Goal: Obtain resource: Download file/media

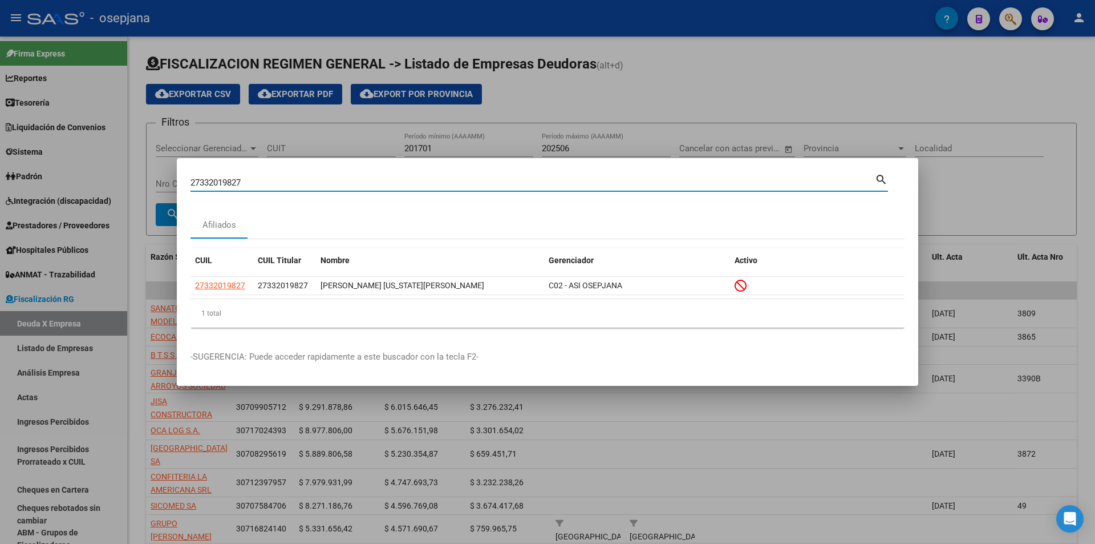
scroll to position [228, 0]
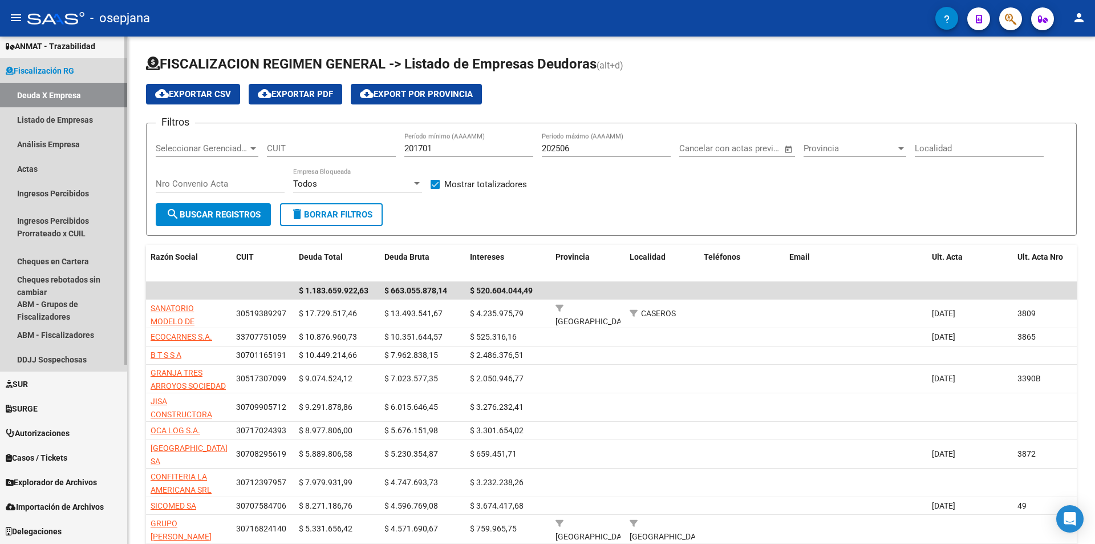
click at [46, 91] on link "Deuda X Empresa" at bounding box center [63, 95] width 127 height 25
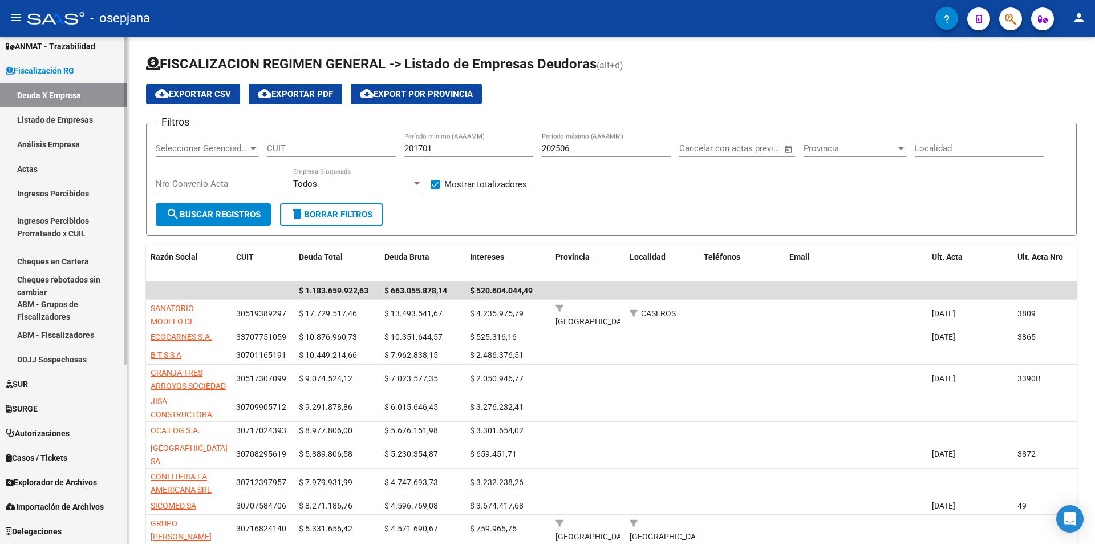
click at [45, 72] on span "Fiscalización RG" at bounding box center [40, 70] width 68 height 13
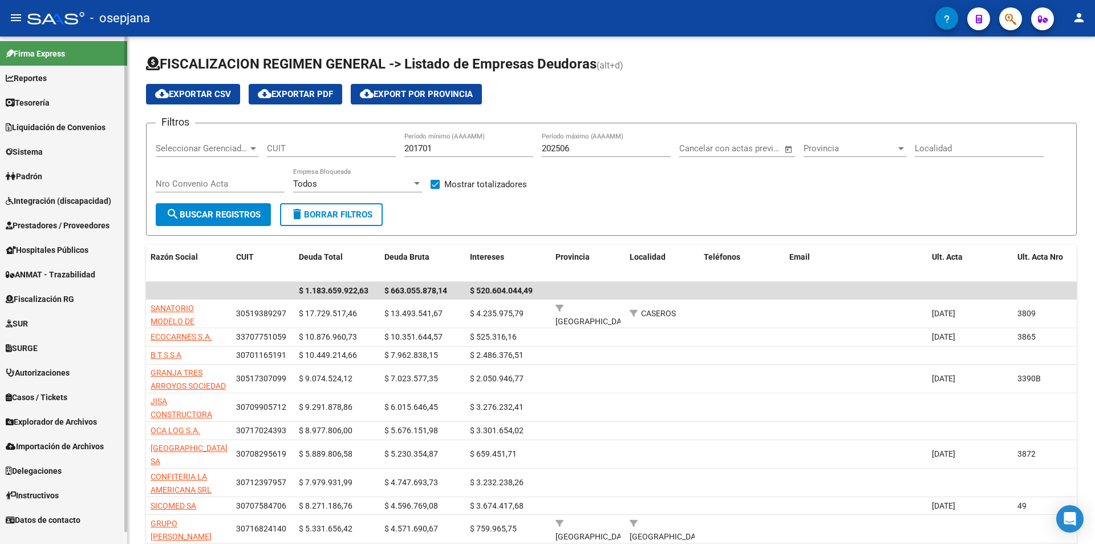
scroll to position [0, 0]
click at [47, 171] on link "Padrón" at bounding box center [63, 176] width 127 height 25
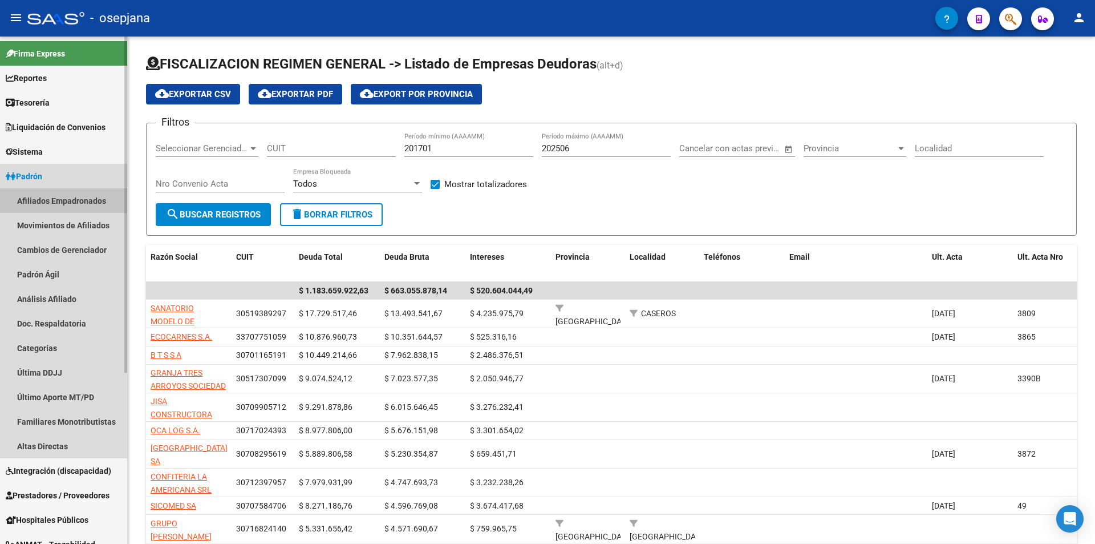
click at [46, 198] on link "Afiliados Empadronados" at bounding box center [63, 200] width 127 height 25
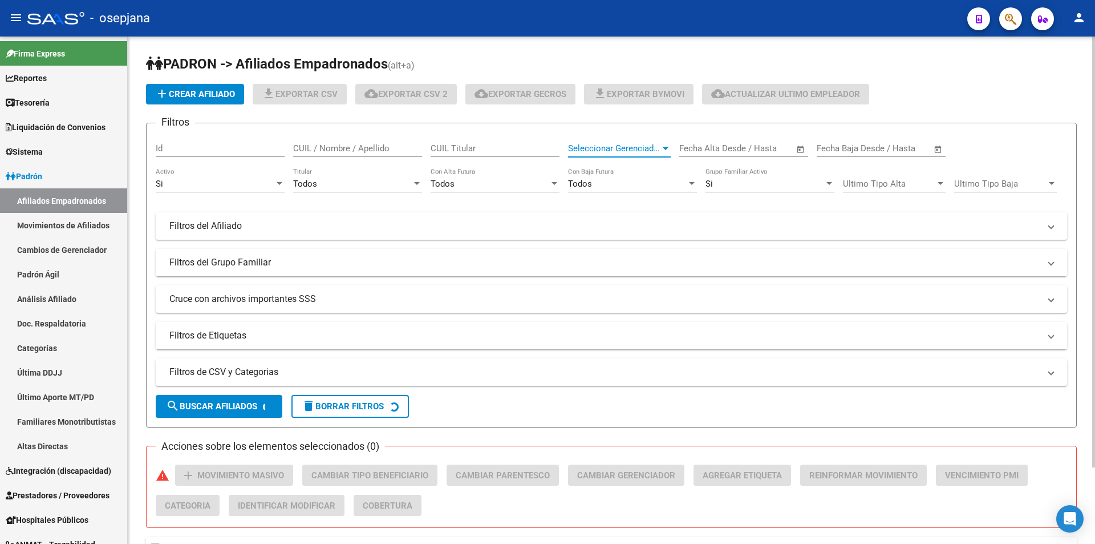
click at [623, 148] on span "Seleccionar Gerenciador" at bounding box center [614, 148] width 92 height 10
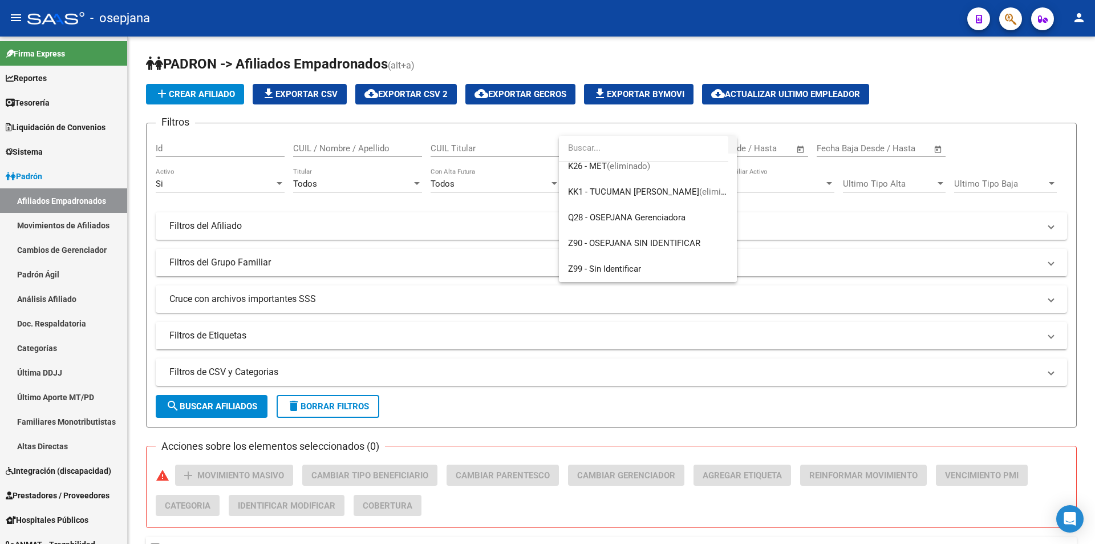
scroll to position [356, 0]
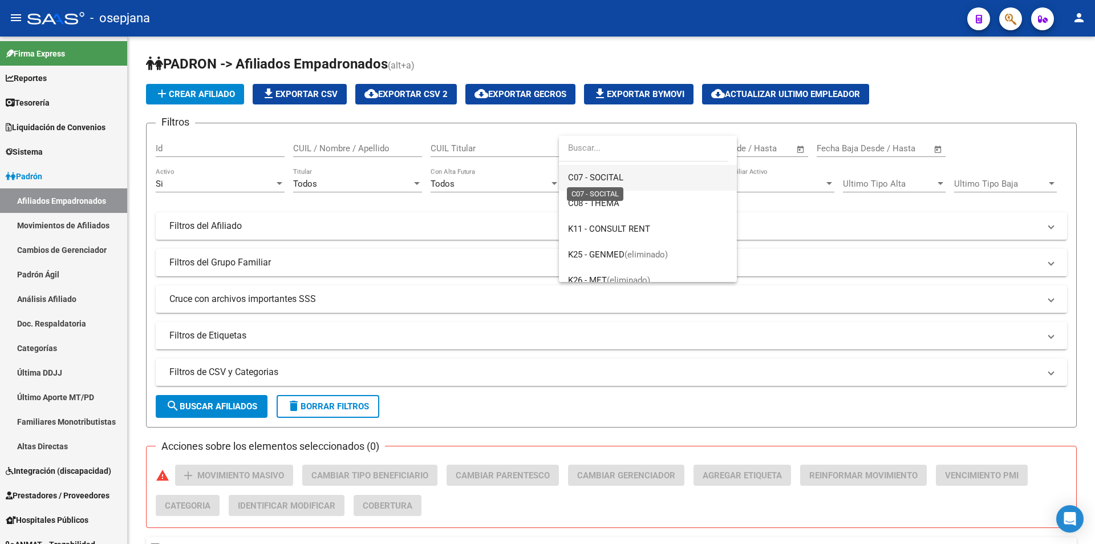
click at [618, 181] on span "C07 - SOCITAL" at bounding box center [595, 177] width 55 height 10
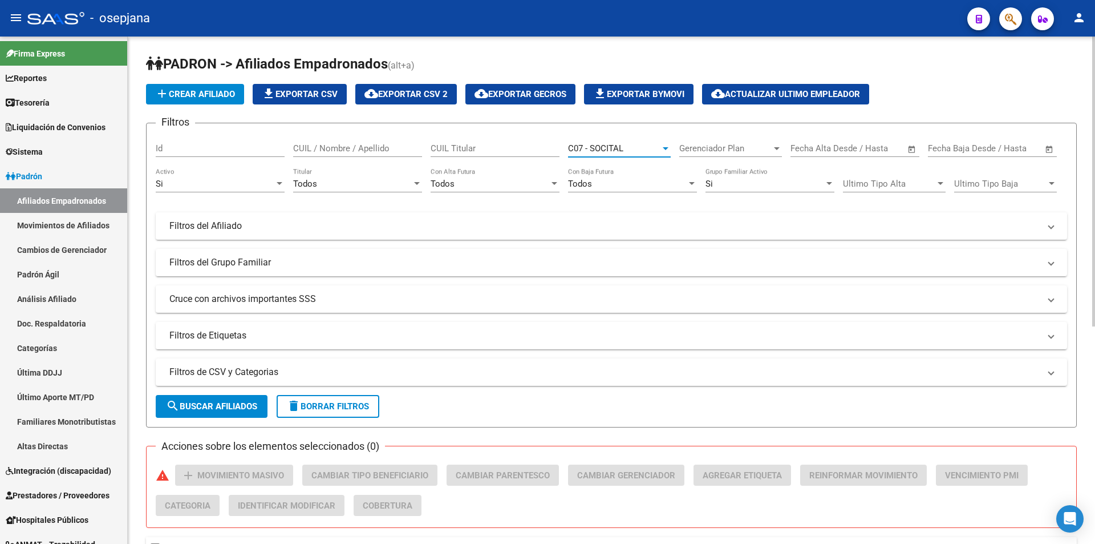
click at [304, 88] on button "file_download Exportar CSV" at bounding box center [300, 94] width 94 height 21
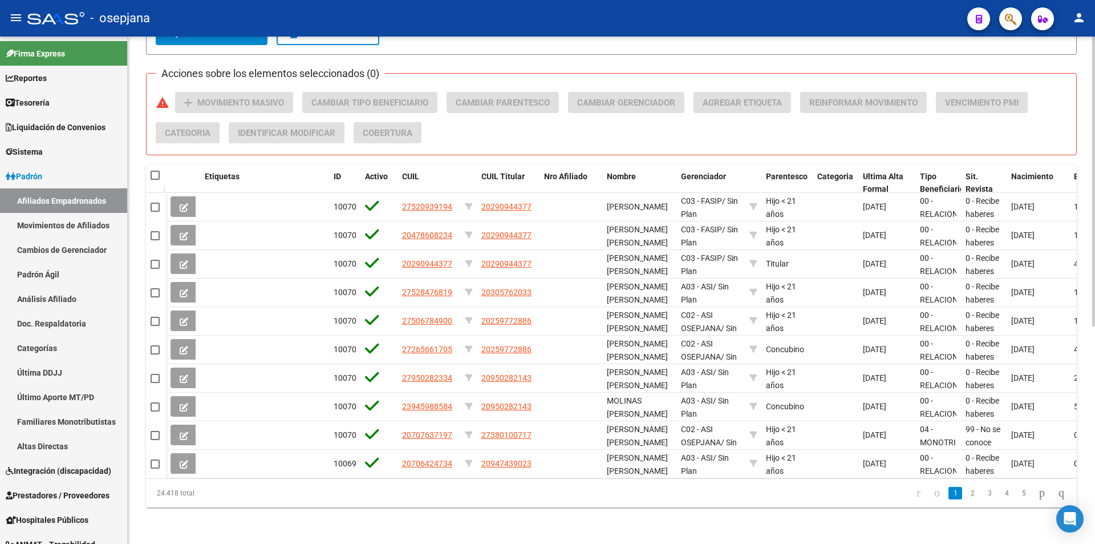
scroll to position [0, 0]
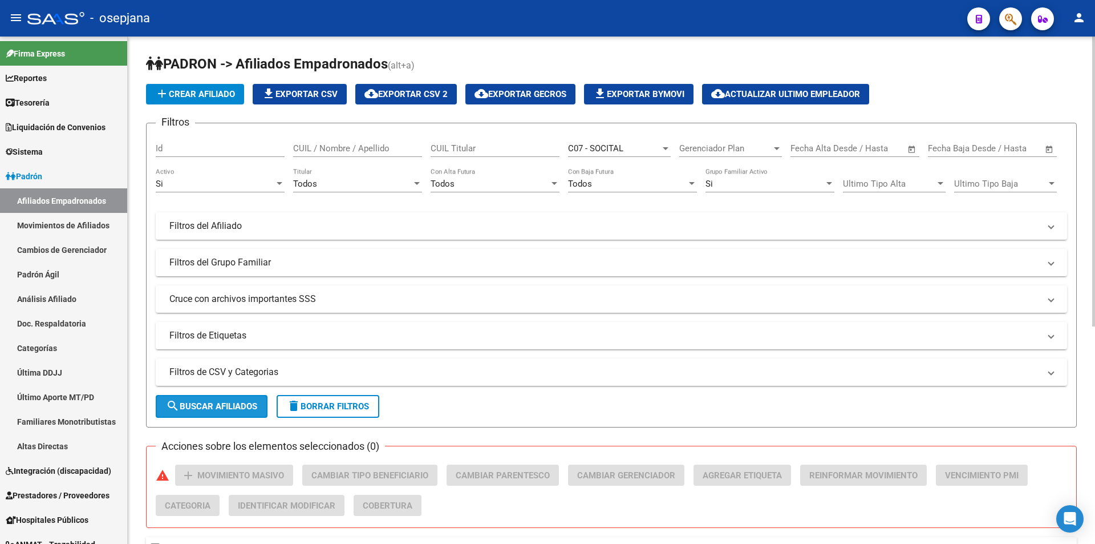
click at [232, 404] on span "search Buscar Afiliados" at bounding box center [211, 406] width 91 height 10
click at [332, 89] on span "file_download Exportar CSV" at bounding box center [300, 94] width 76 height 10
click at [69, 176] on link "Padrón" at bounding box center [63, 176] width 127 height 25
